Goal: Find specific page/section

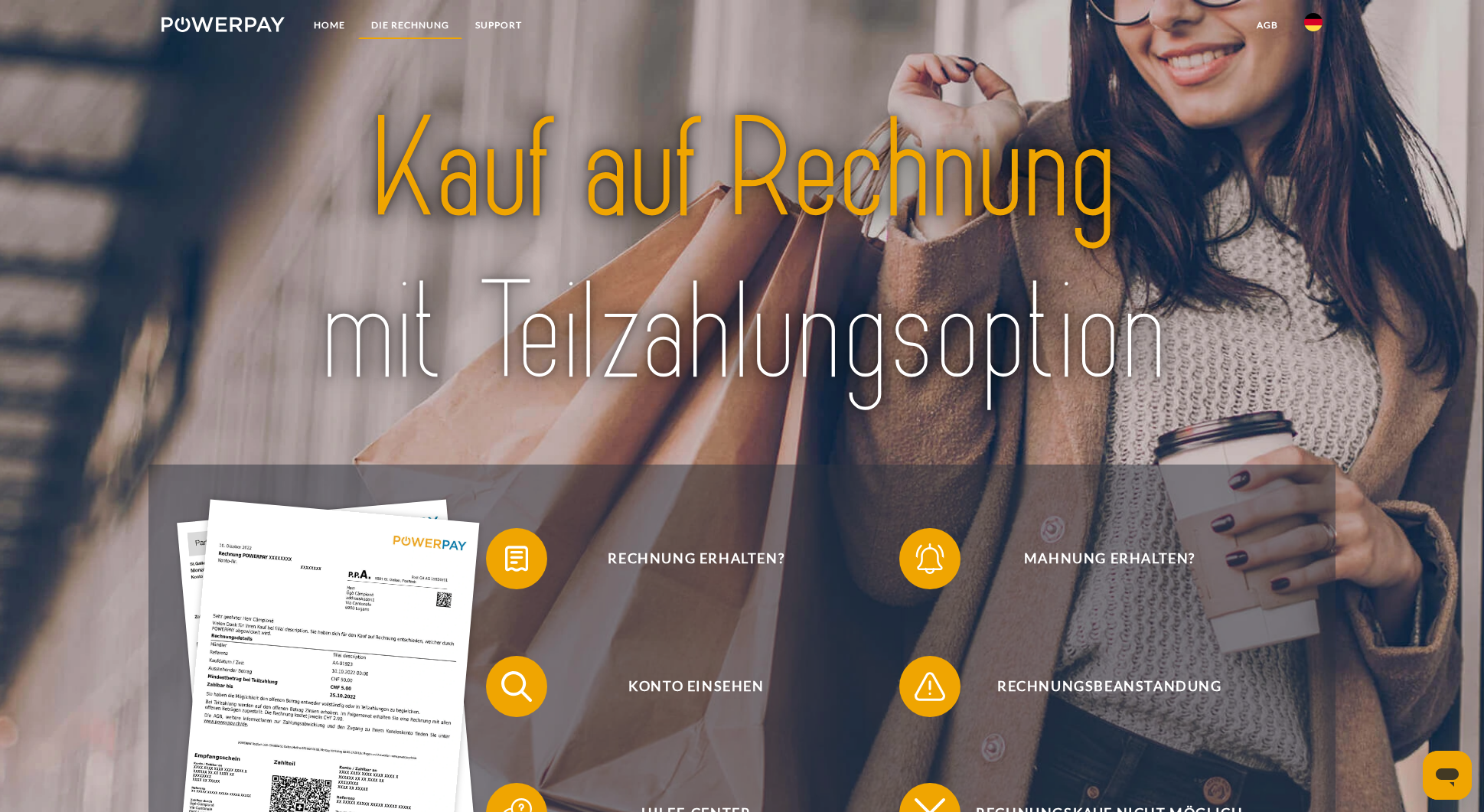
click at [402, 28] on link "DIE RECHNUNG" at bounding box center [410, 25] width 104 height 27
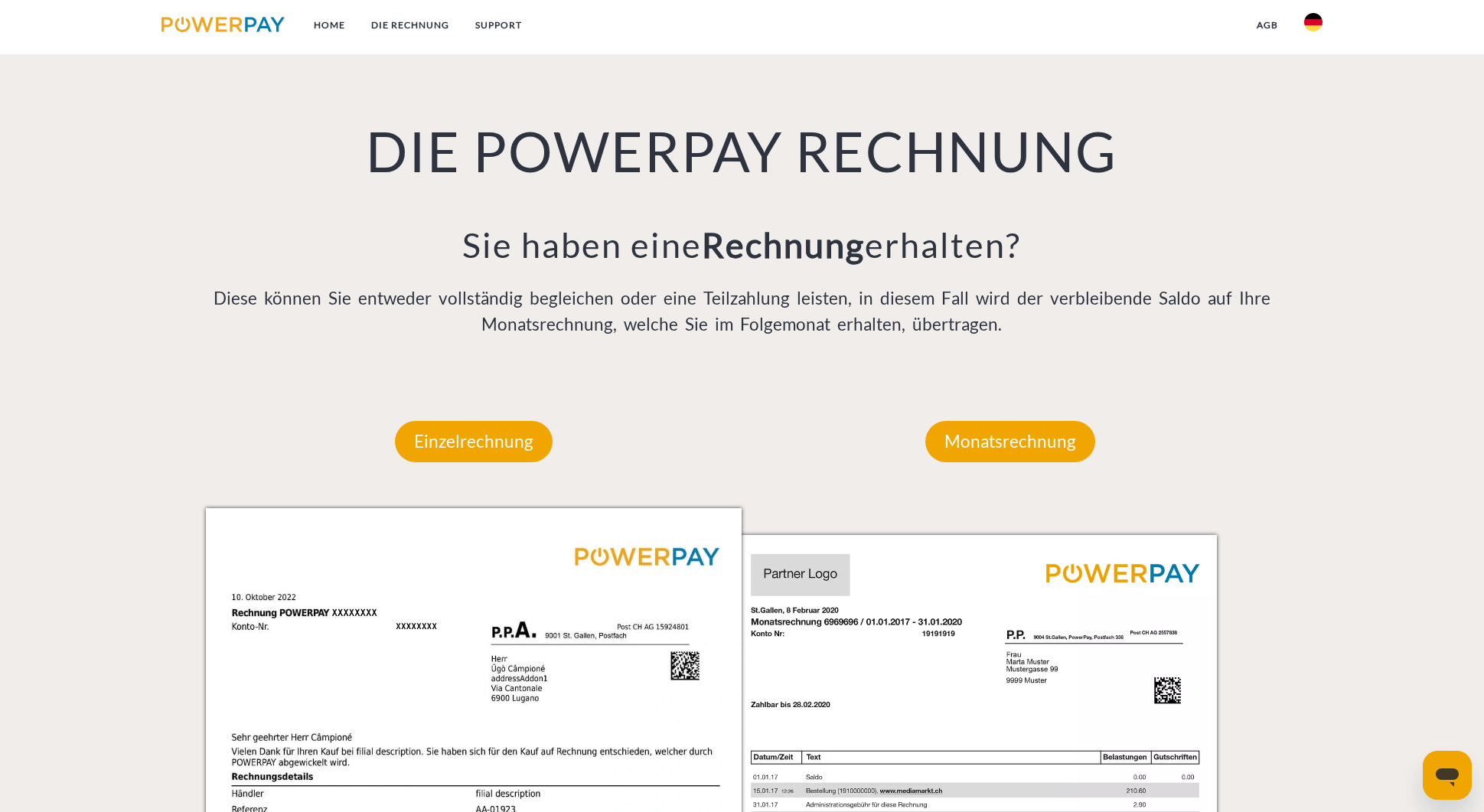
scroll to position [1027, 0]
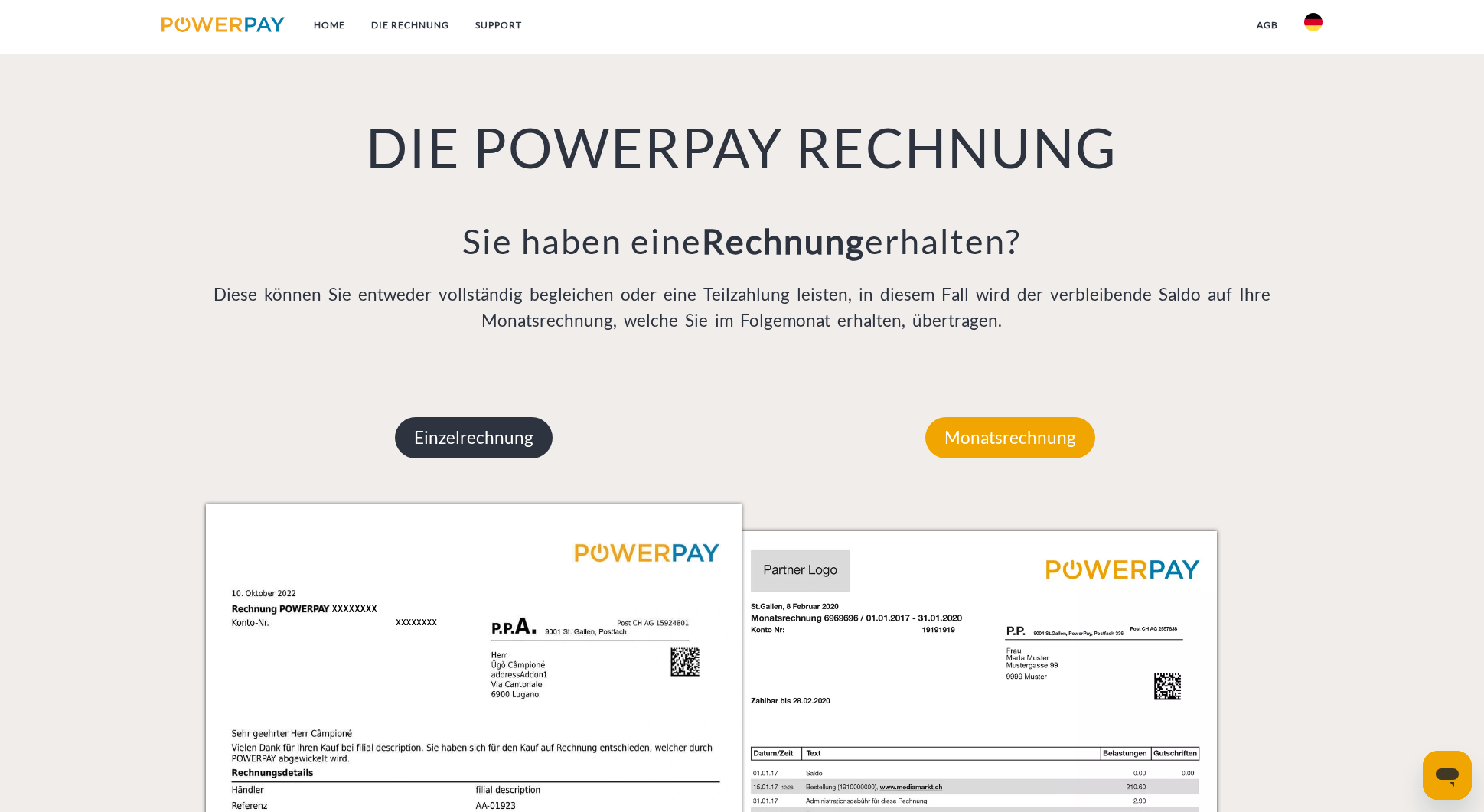
click at [462, 440] on p "Einzelrechnung" at bounding box center [473, 437] width 157 height 42
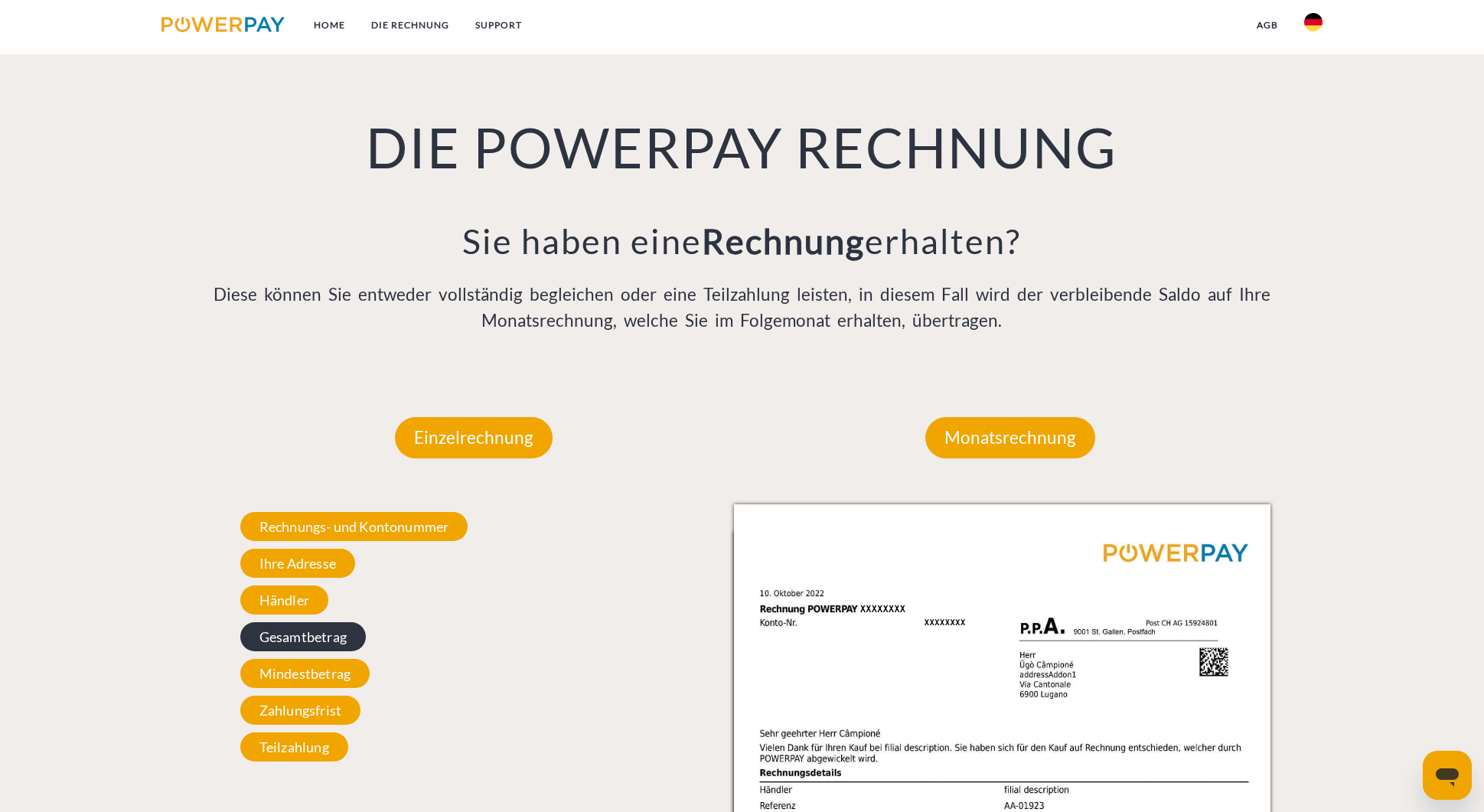
click at [310, 633] on span "Gesamtbetrag" at bounding box center [304, 637] width 126 height 29
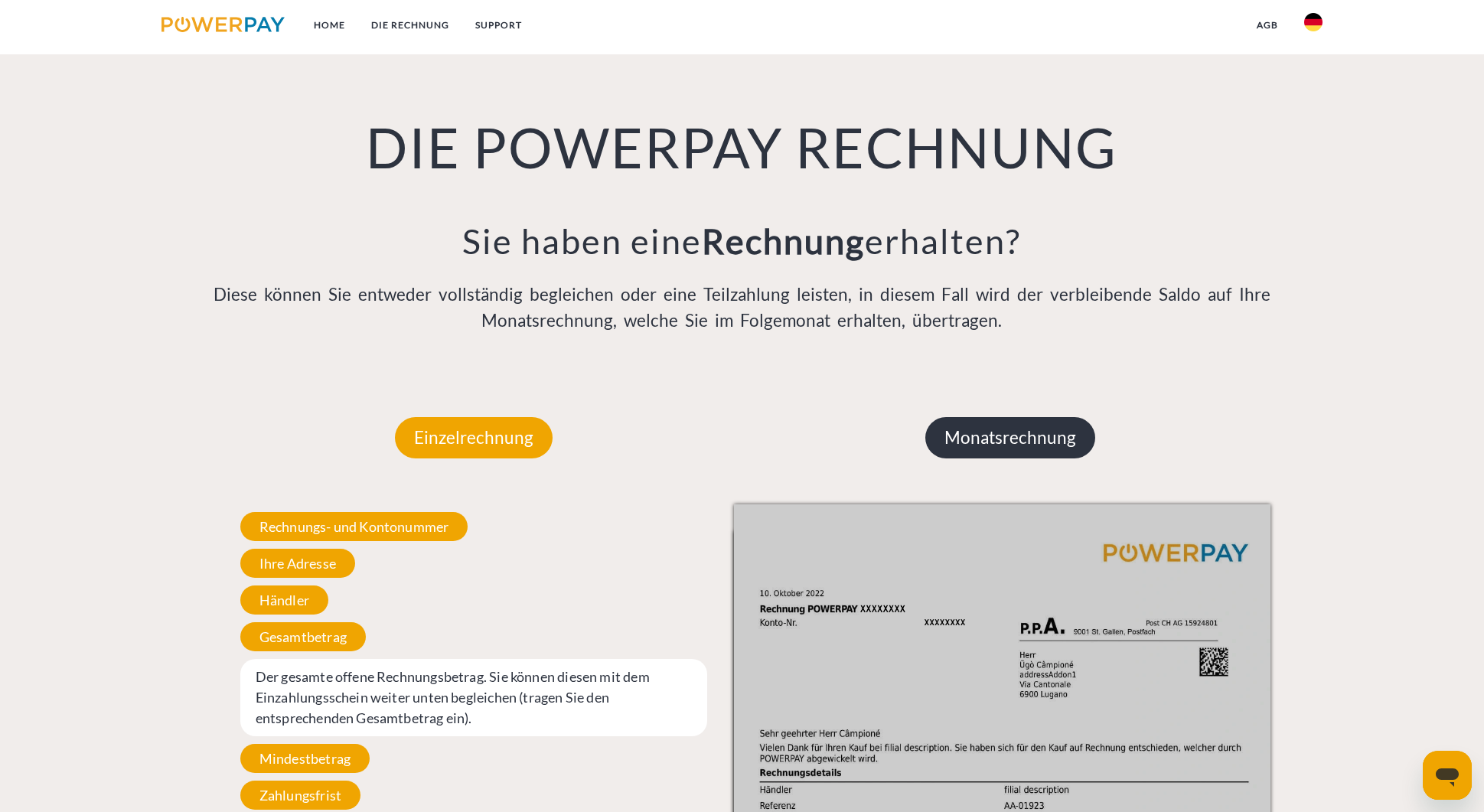
click at [962, 440] on p "Monatsrechnung" at bounding box center [1010, 437] width 170 height 42
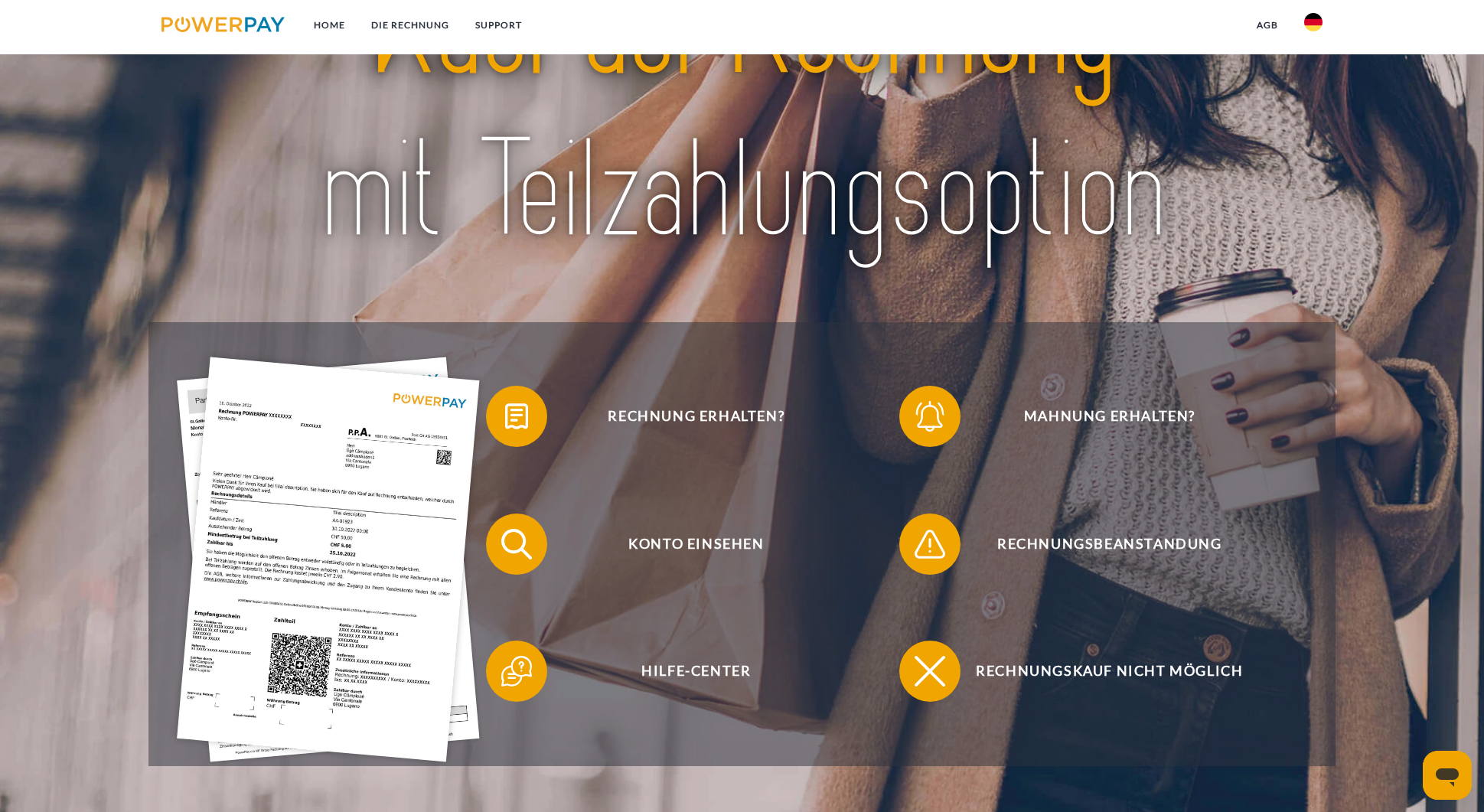
scroll to position [135, 0]
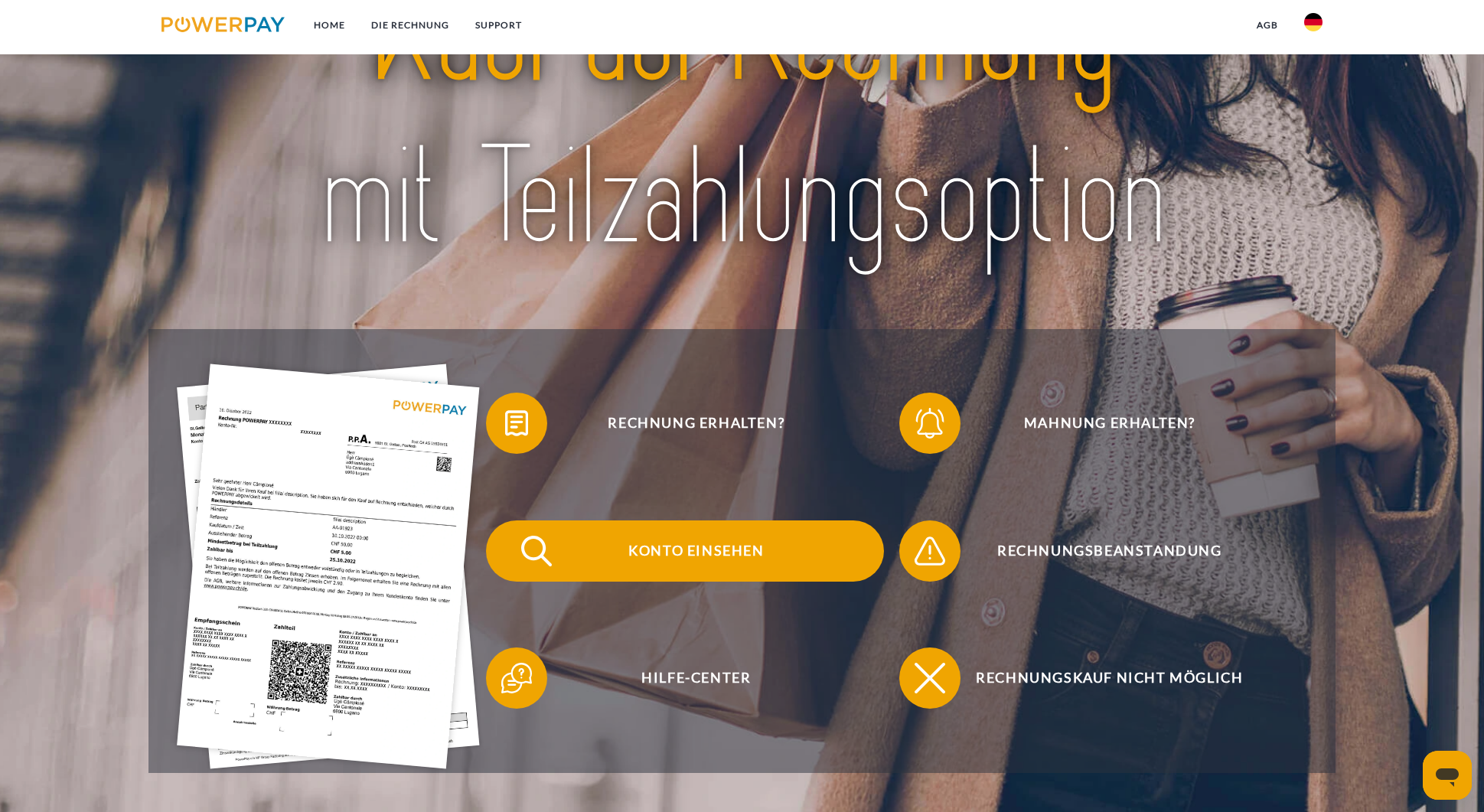
click at [699, 544] on span "Konto einsehen" at bounding box center [696, 551] width 375 height 61
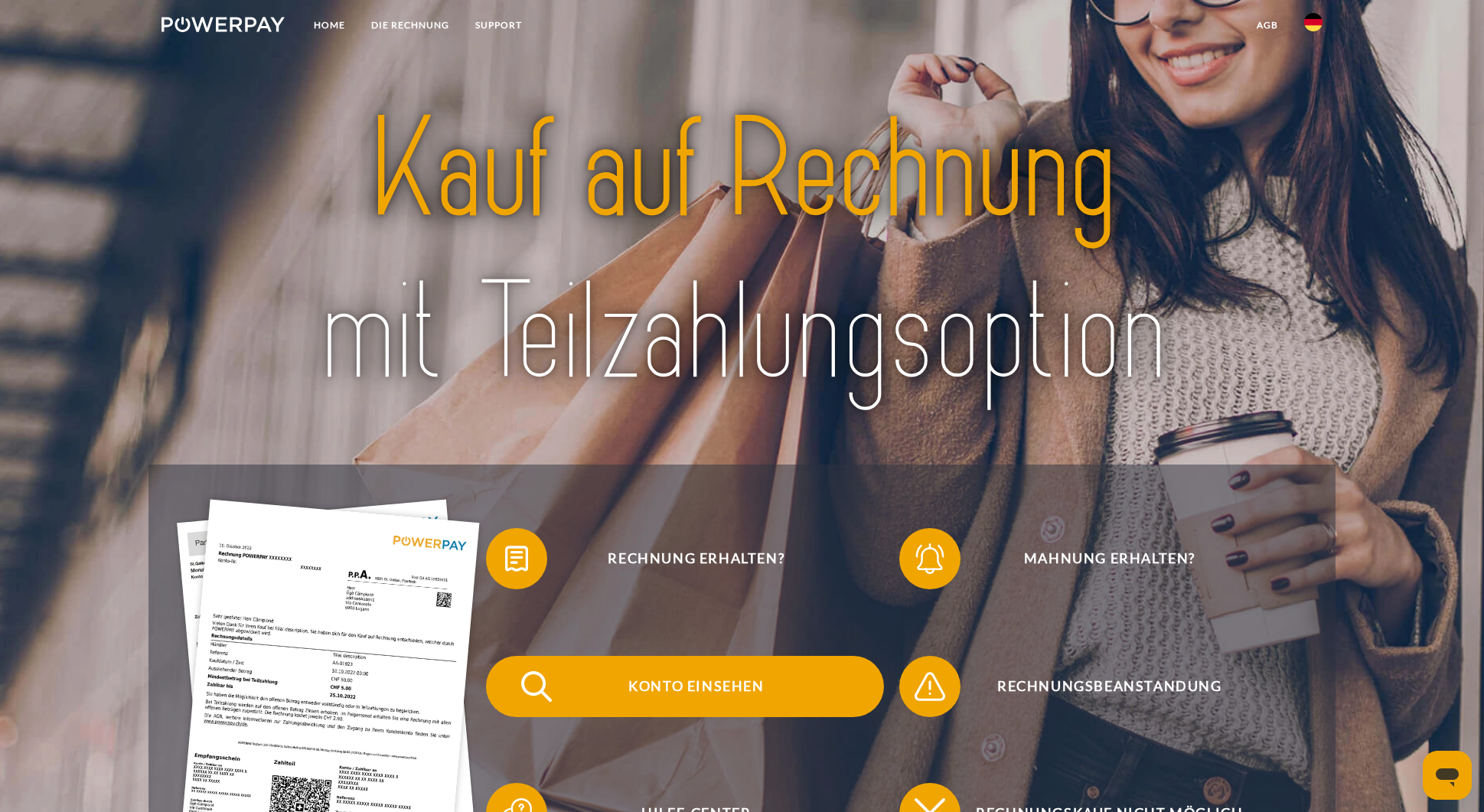
click at [697, 685] on span "Konto einsehen" at bounding box center [696, 686] width 375 height 61
